Goal: Task Accomplishment & Management: Use online tool/utility

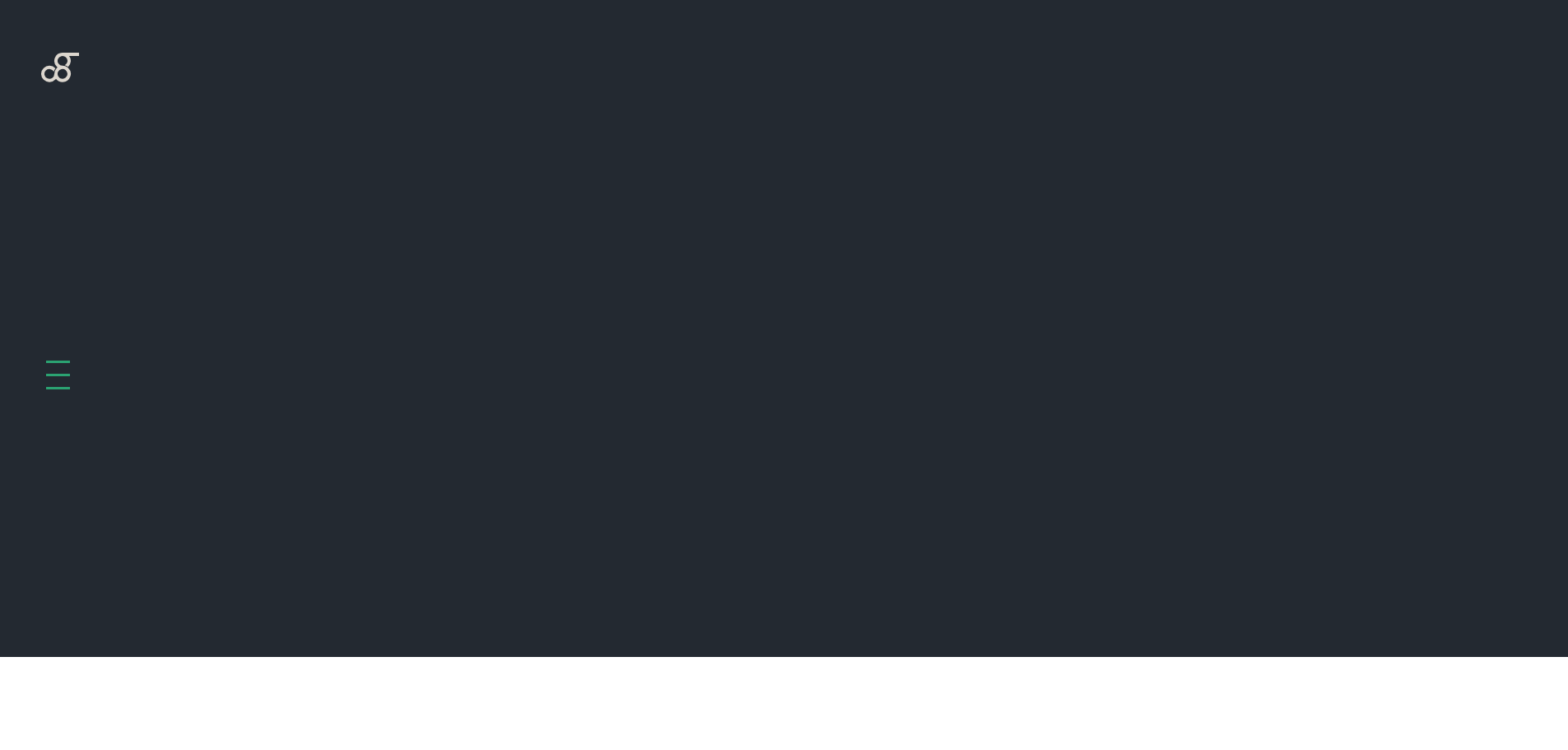
scroll to position [657, 0]
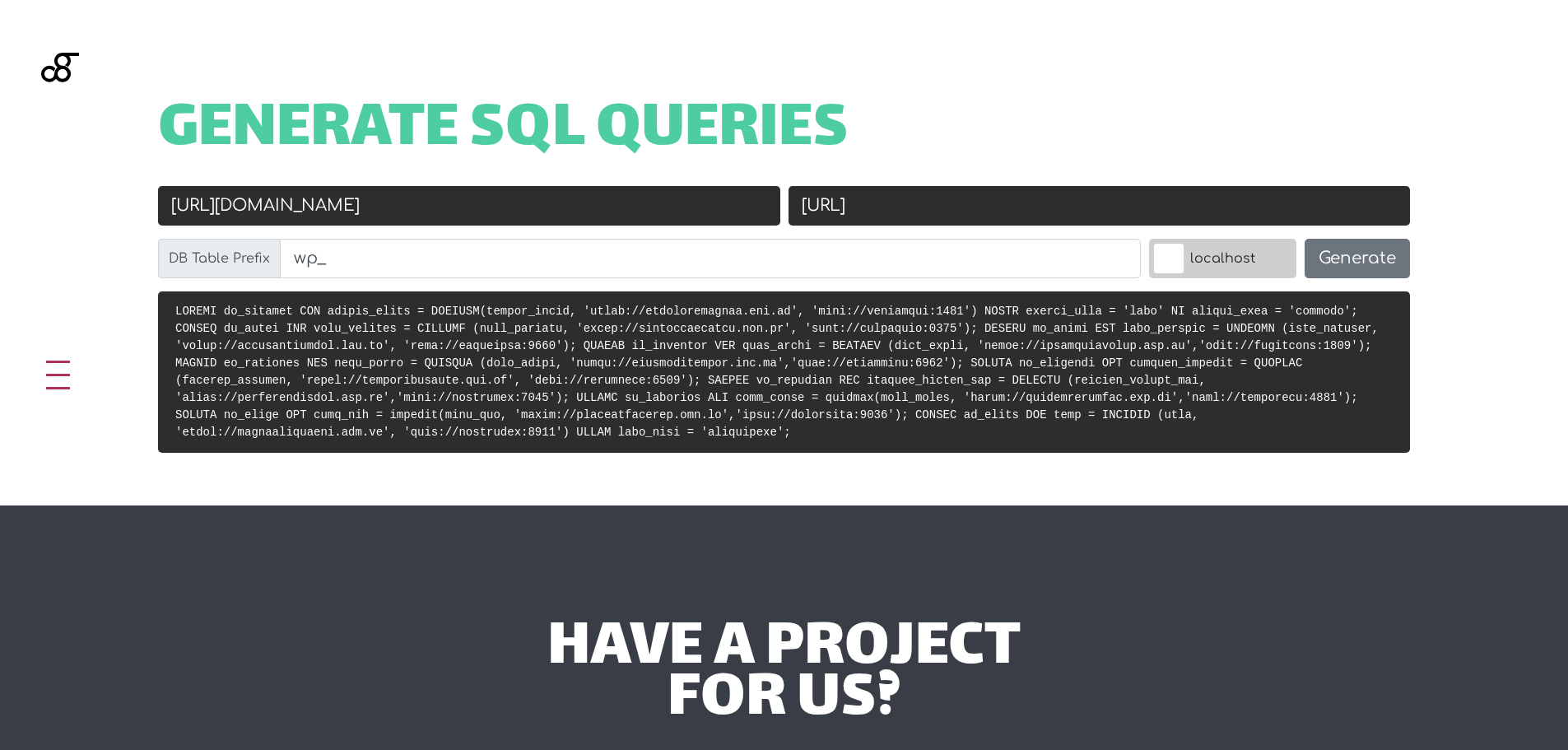
click at [610, 218] on input "[URL][DOMAIN_NAME]" at bounding box center [470, 206] width 622 height 40
paste input "[URL][PERSON_NAME][DOMAIN_NAME][PERSON_NAME]"
type input "[URL][PERSON_NAME][DOMAIN_NAME][PERSON_NAME]"
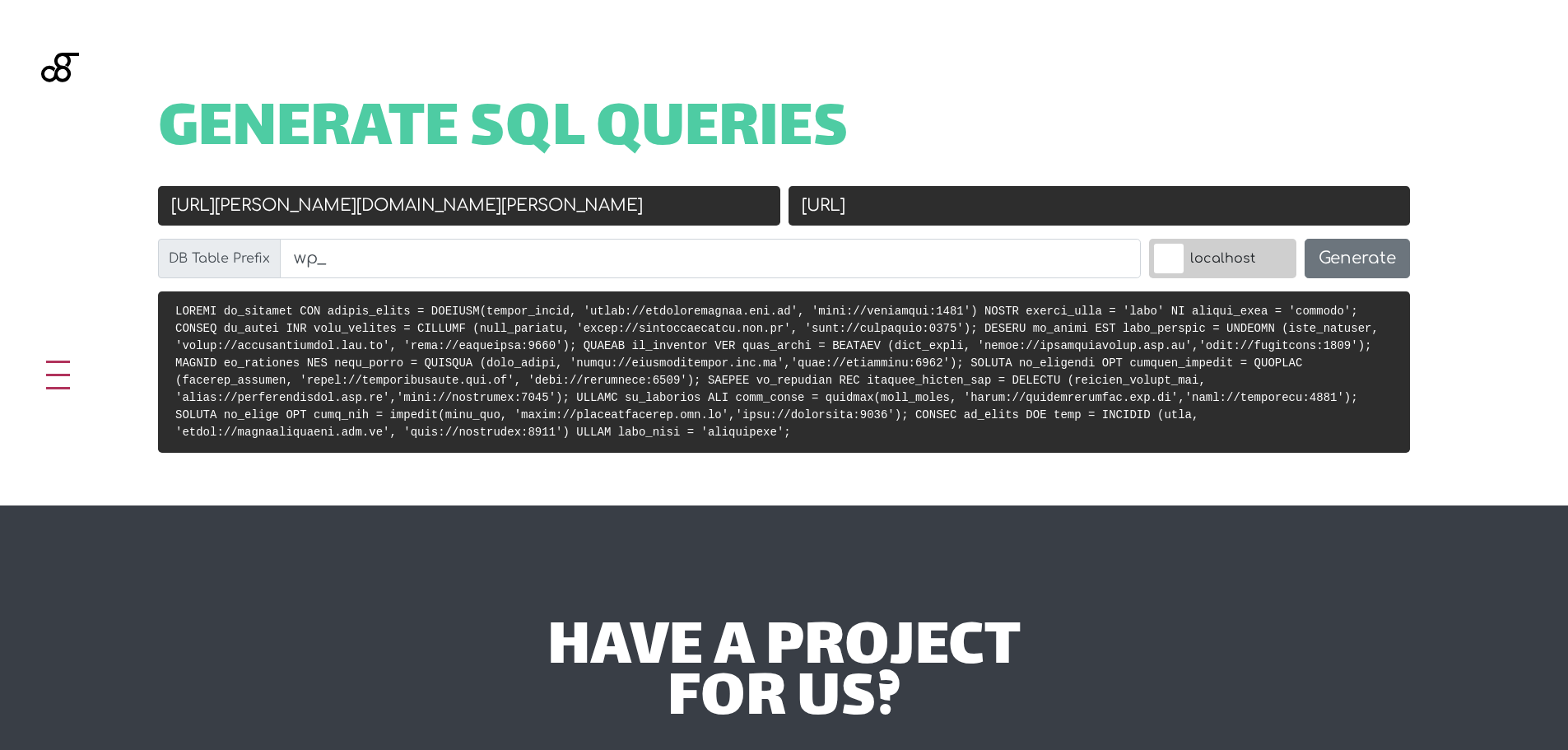
click at [966, 224] on input "[URL]" at bounding box center [1099, 206] width 622 height 40
paste input "s://[DOMAIN_NAME][URL]"
type input "[URL][DOMAIN_NAME]"
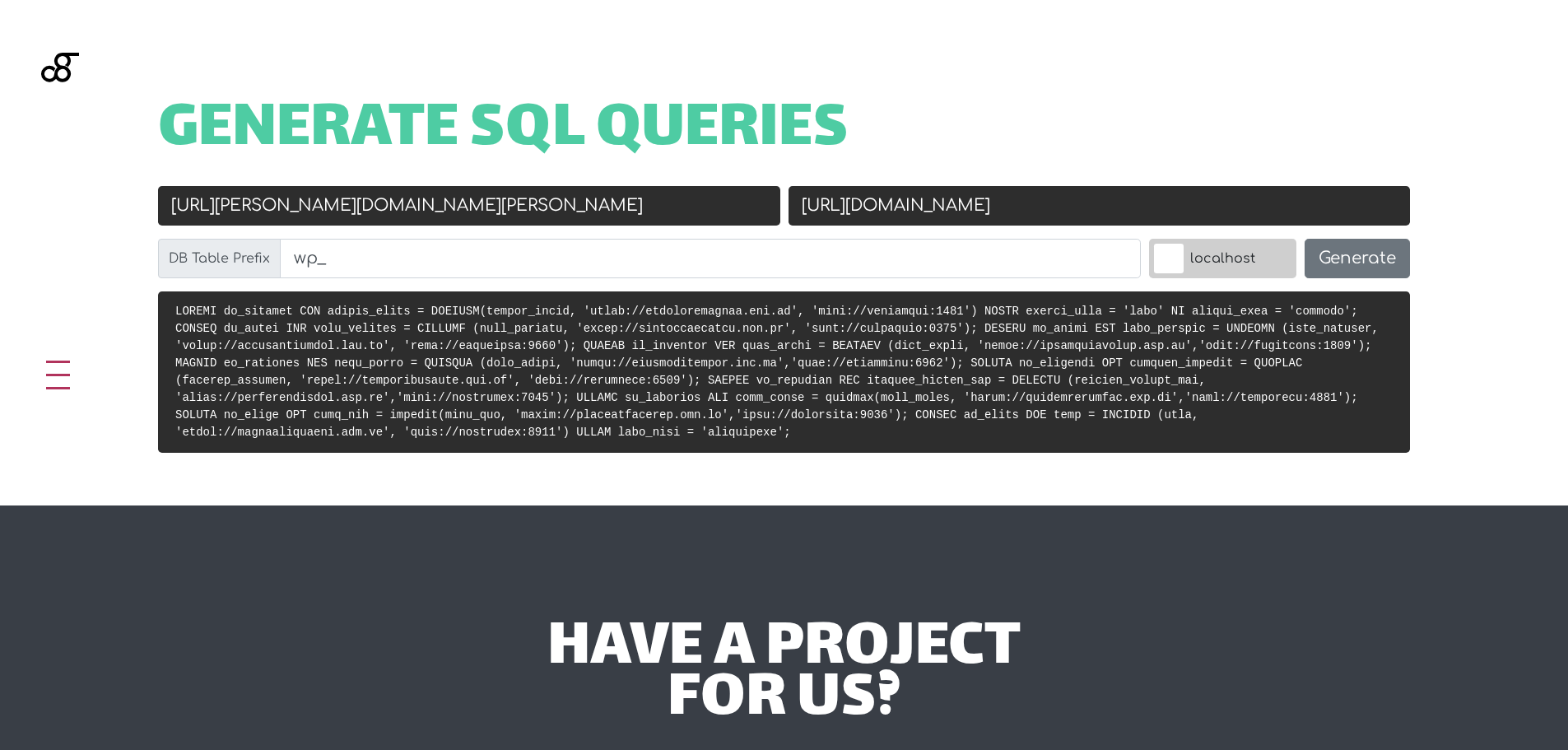
click at [1045, 123] on h1 "Generate SQL Queries" at bounding box center [784, 131] width 1252 height 51
click at [536, 205] on input "[URL][PERSON_NAME][DOMAIN_NAME][PERSON_NAME]" at bounding box center [470, 206] width 622 height 40
type input "[URL][PERSON_NAME][DOMAIN_NAME][PERSON_NAME]"
click at [1284, 208] on input "[URL][DOMAIN_NAME]" at bounding box center [1099, 206] width 622 height 40
type input "[URL][DOMAIN_NAME]"
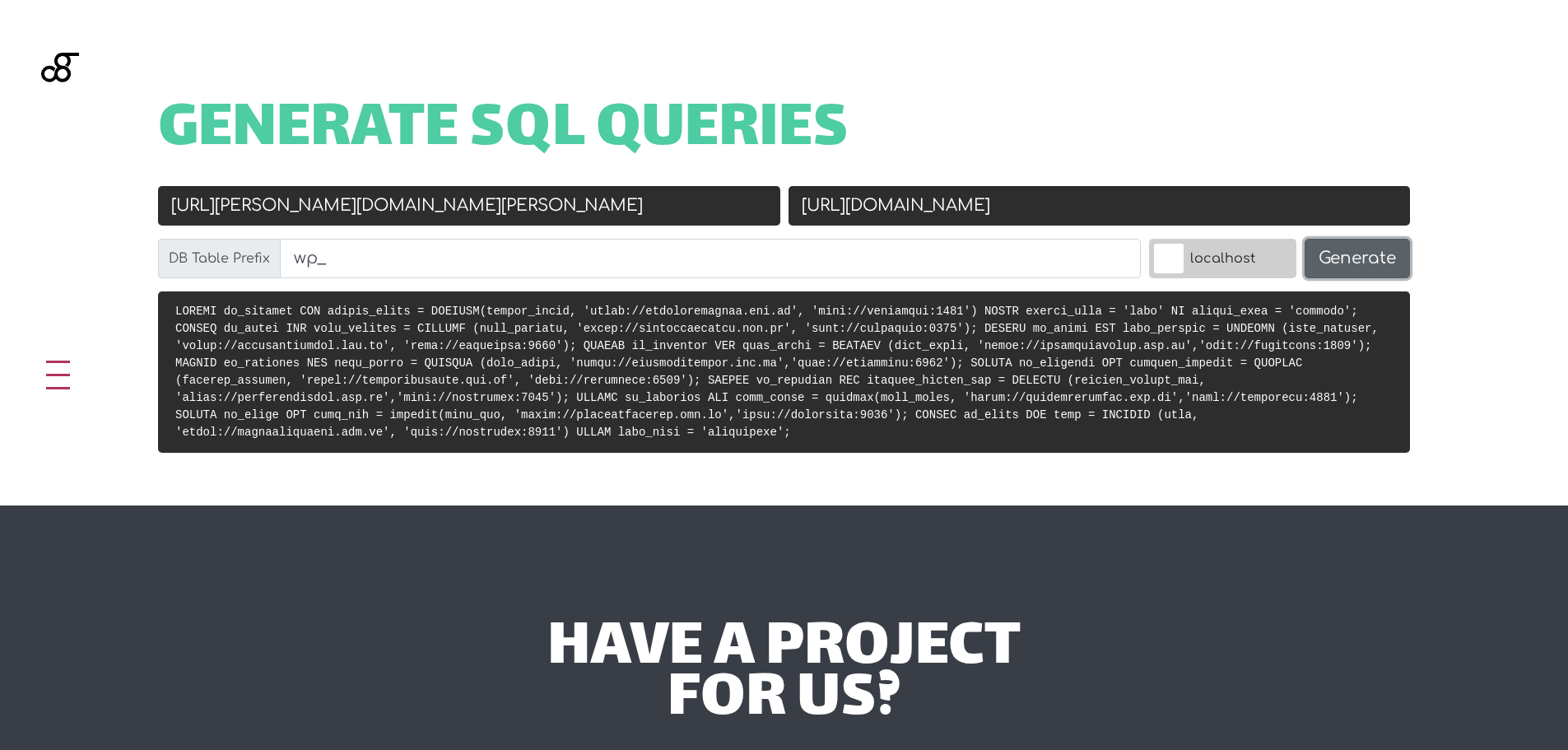
click at [1374, 265] on button "Generate" at bounding box center [1358, 258] width 106 height 40
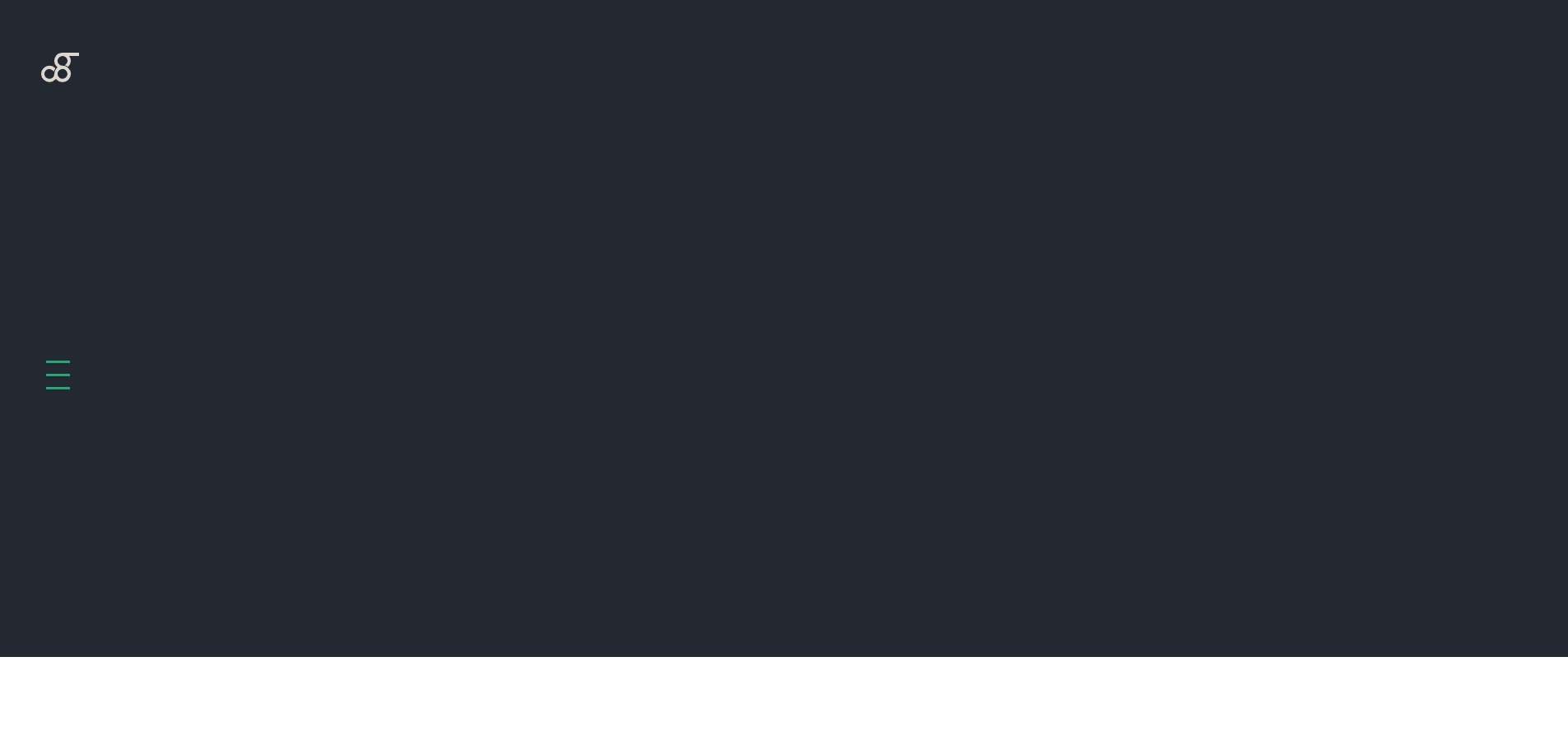
scroll to position [657, 0]
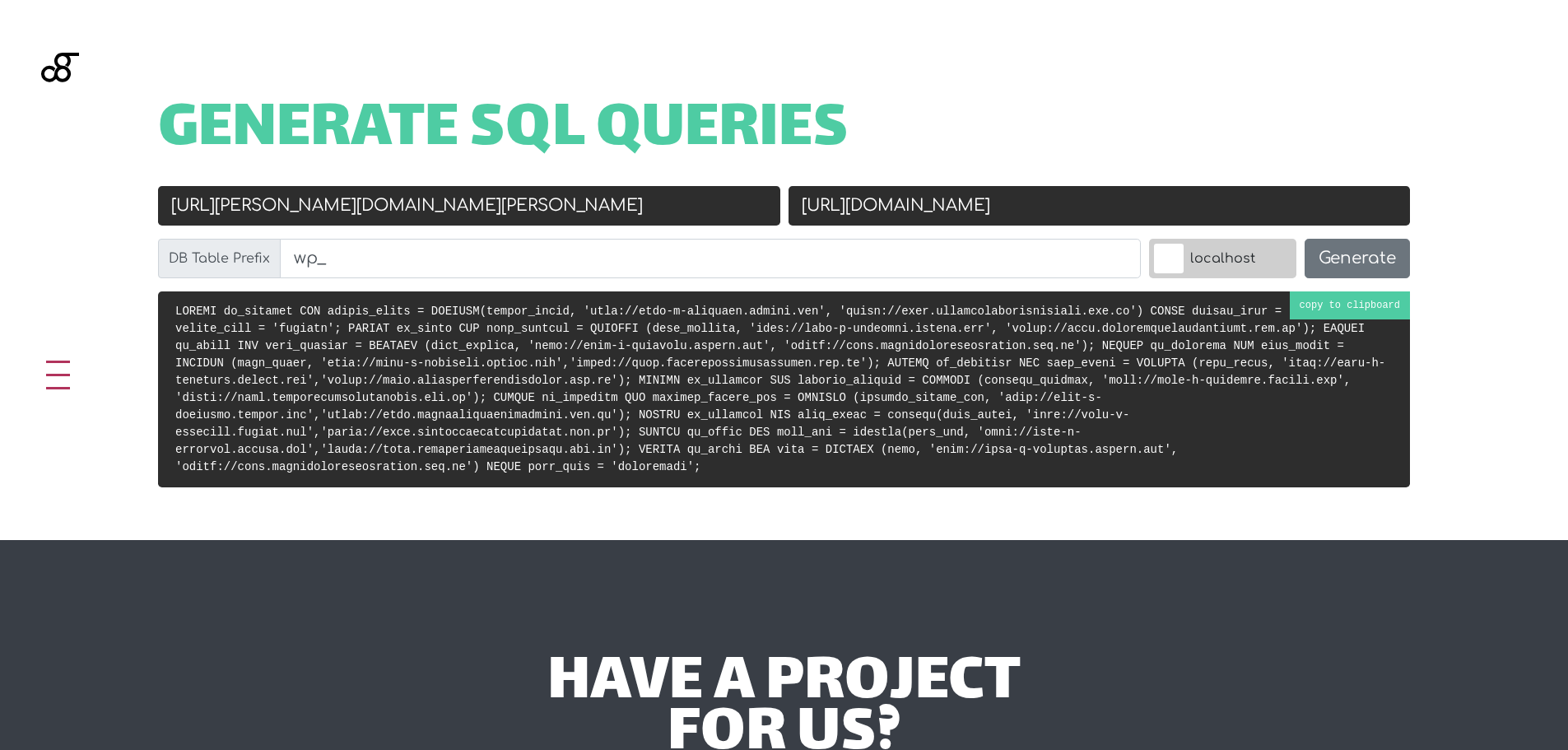
click at [880, 410] on code at bounding box center [781, 389] width 1210 height 169
